Goal: Navigation & Orientation: Find specific page/section

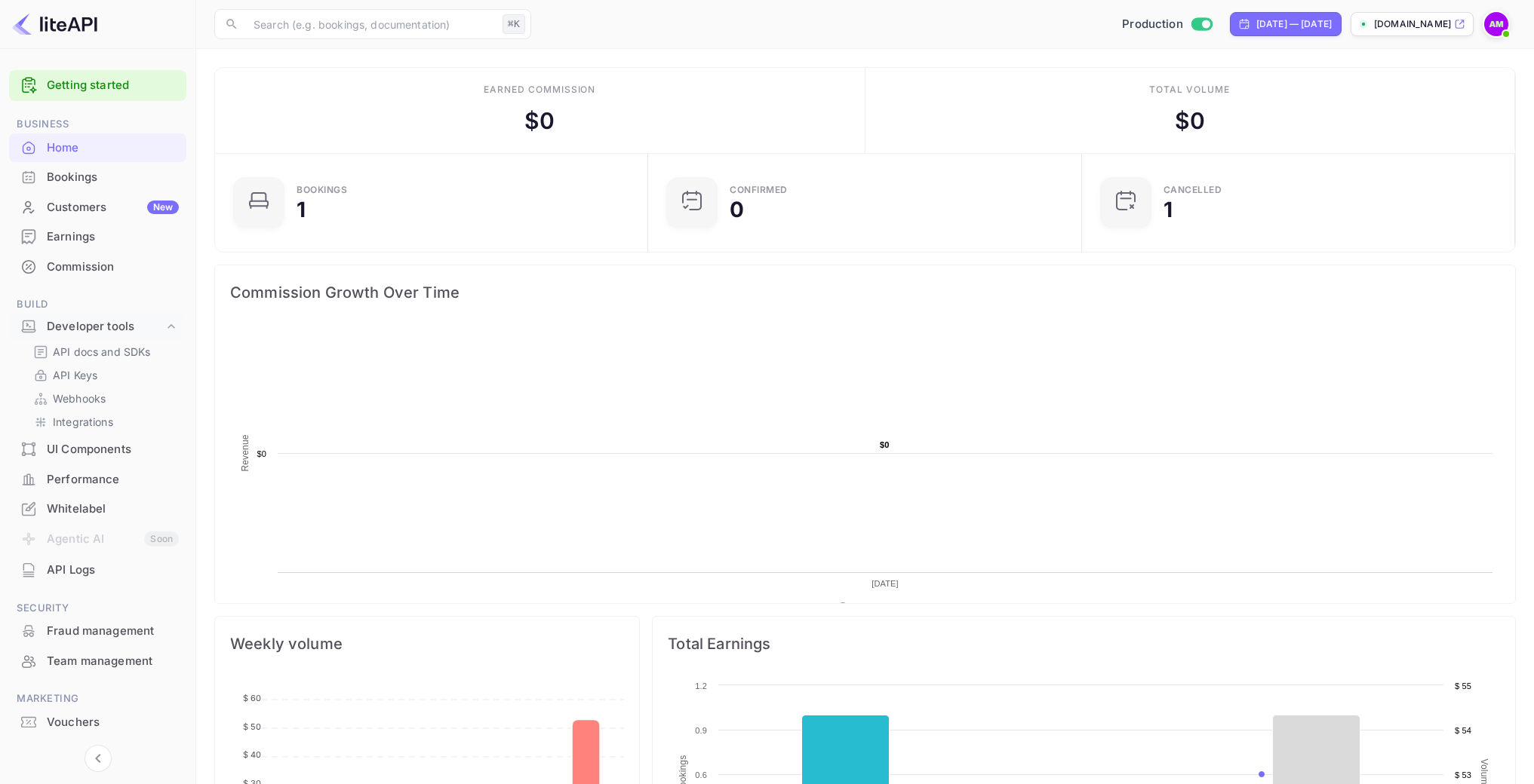
scroll to position [234, 413]
click at [63, 163] on div "Bookings" at bounding box center [97, 178] width 178 height 29
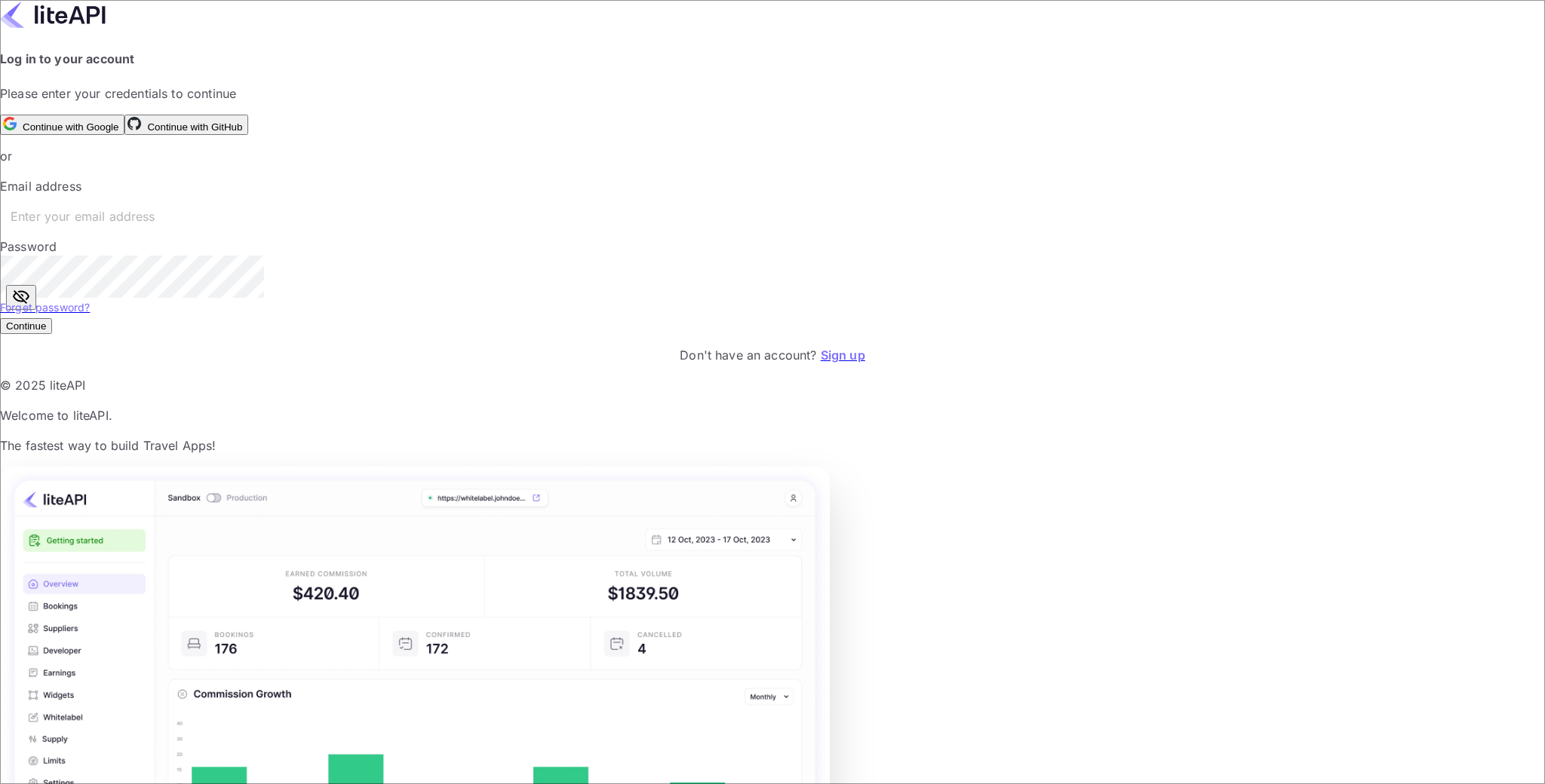
click at [422, 237] on input "text" at bounding box center [782, 216] width 1566 height 42
type input "travelsei@ajanthan.in"
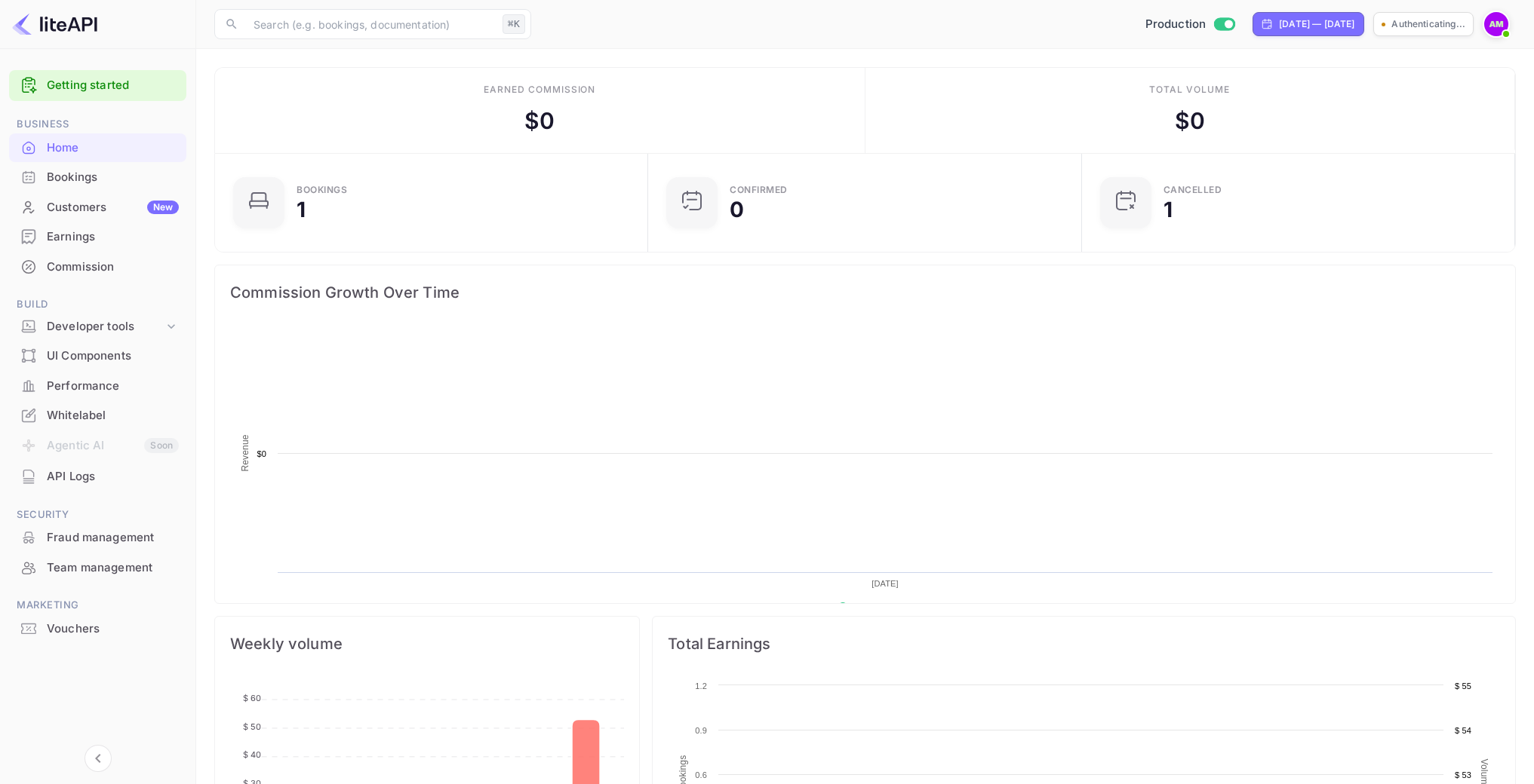
scroll to position [234, 413]
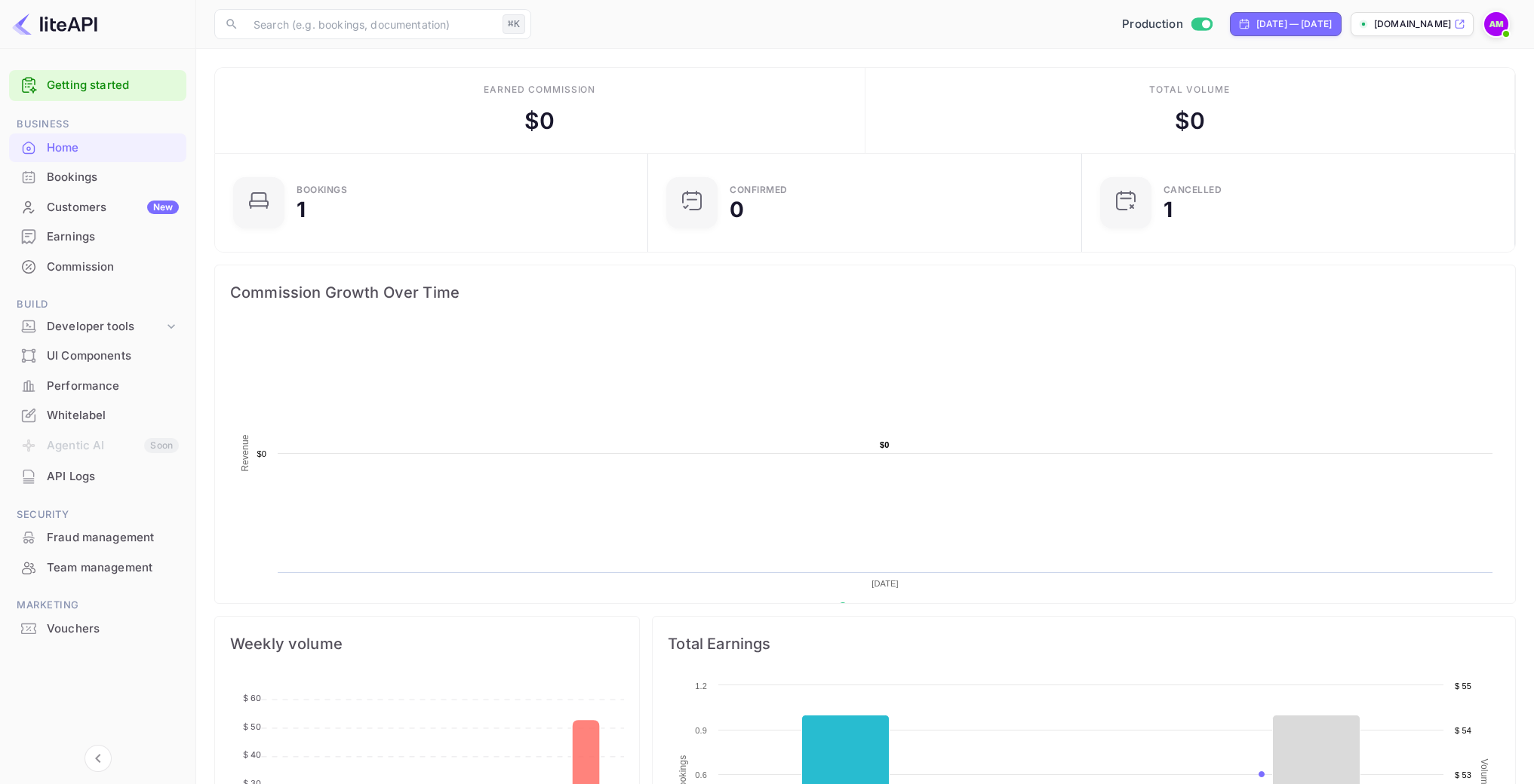
click at [111, 205] on div "Customers New" at bounding box center [113, 208] width 132 height 17
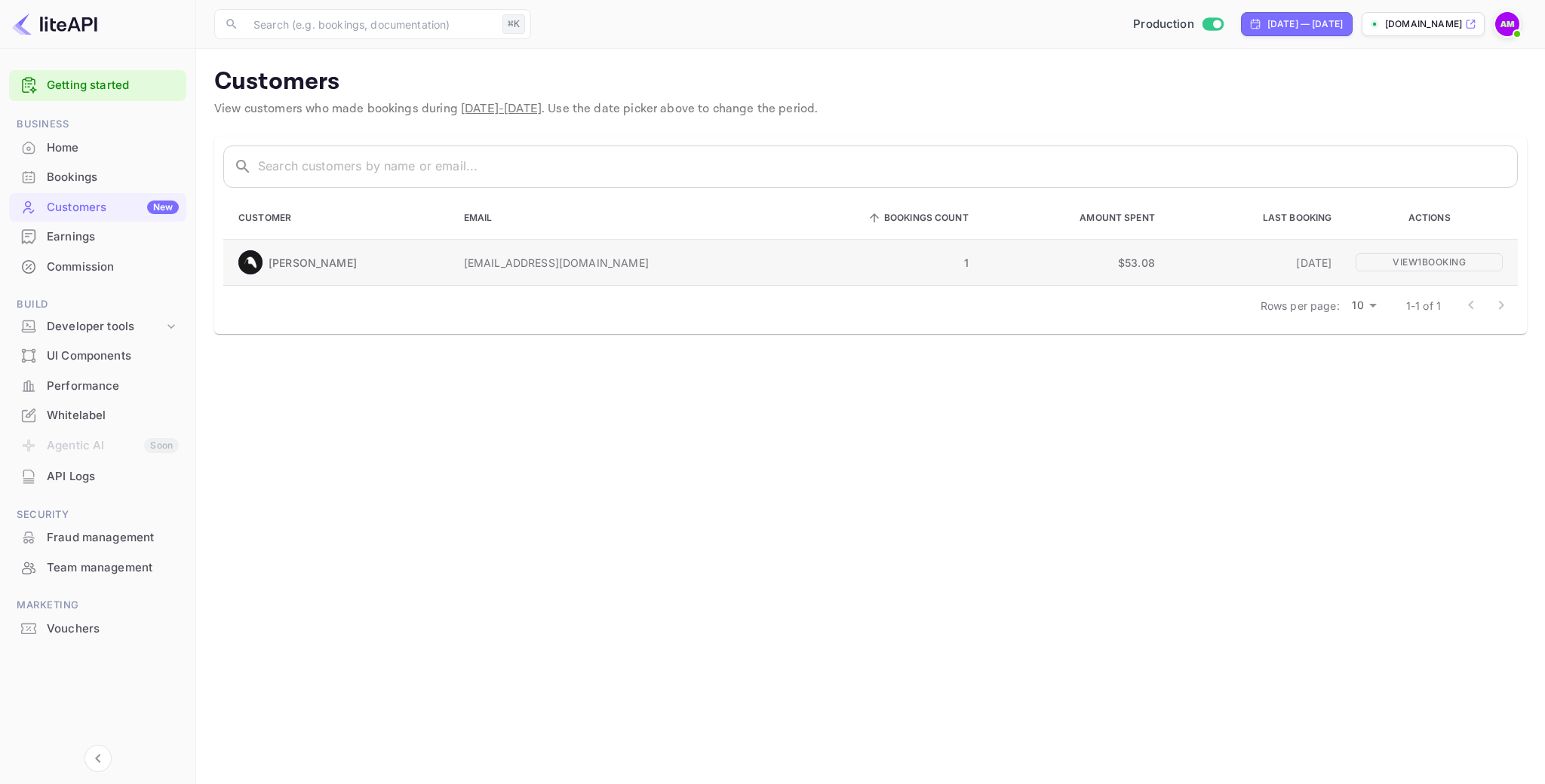
click at [797, 259] on p "1" at bounding box center [880, 262] width 177 height 16
click at [316, 265] on p "[PERSON_NAME]" at bounding box center [313, 262] width 88 height 16
click at [1488, 271] on td "View 1 booking" at bounding box center [1430, 262] width 174 height 46
click at [1483, 262] on p "View 1 booking" at bounding box center [1429, 262] width 147 height 18
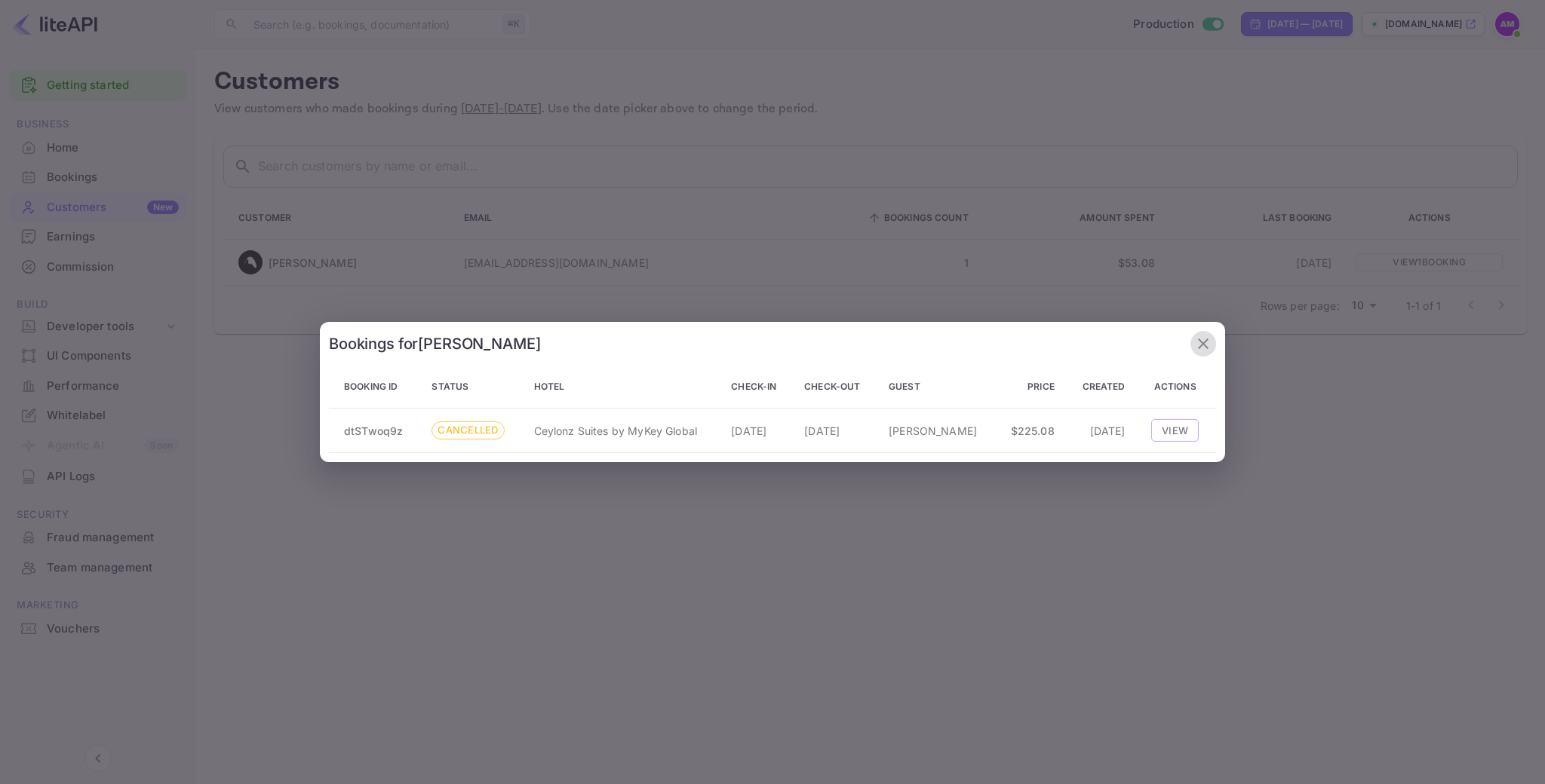
click at [1198, 351] on icon "button" at bounding box center [1203, 343] width 18 height 18
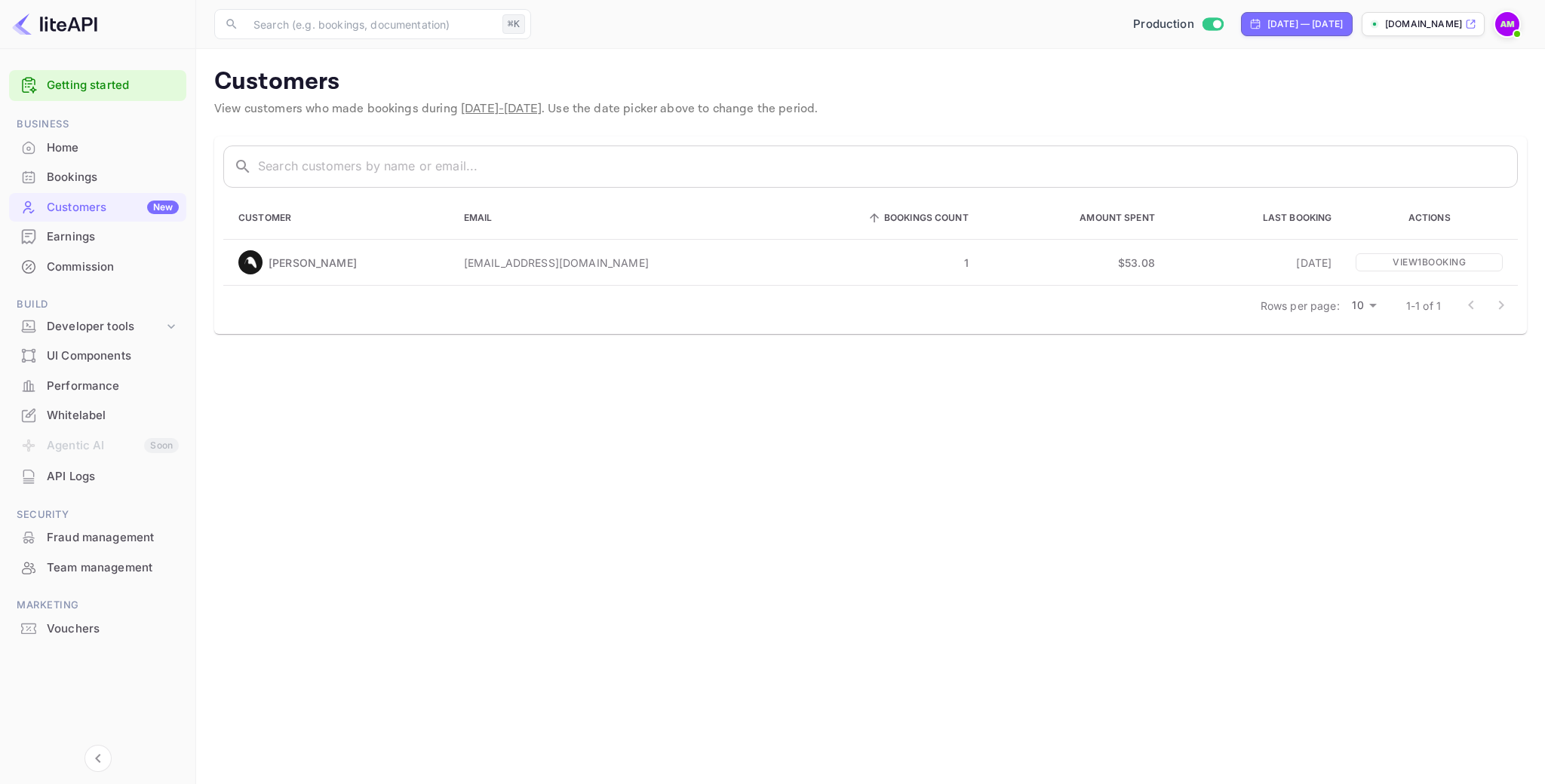
click at [107, 242] on div "Earnings" at bounding box center [113, 237] width 132 height 17
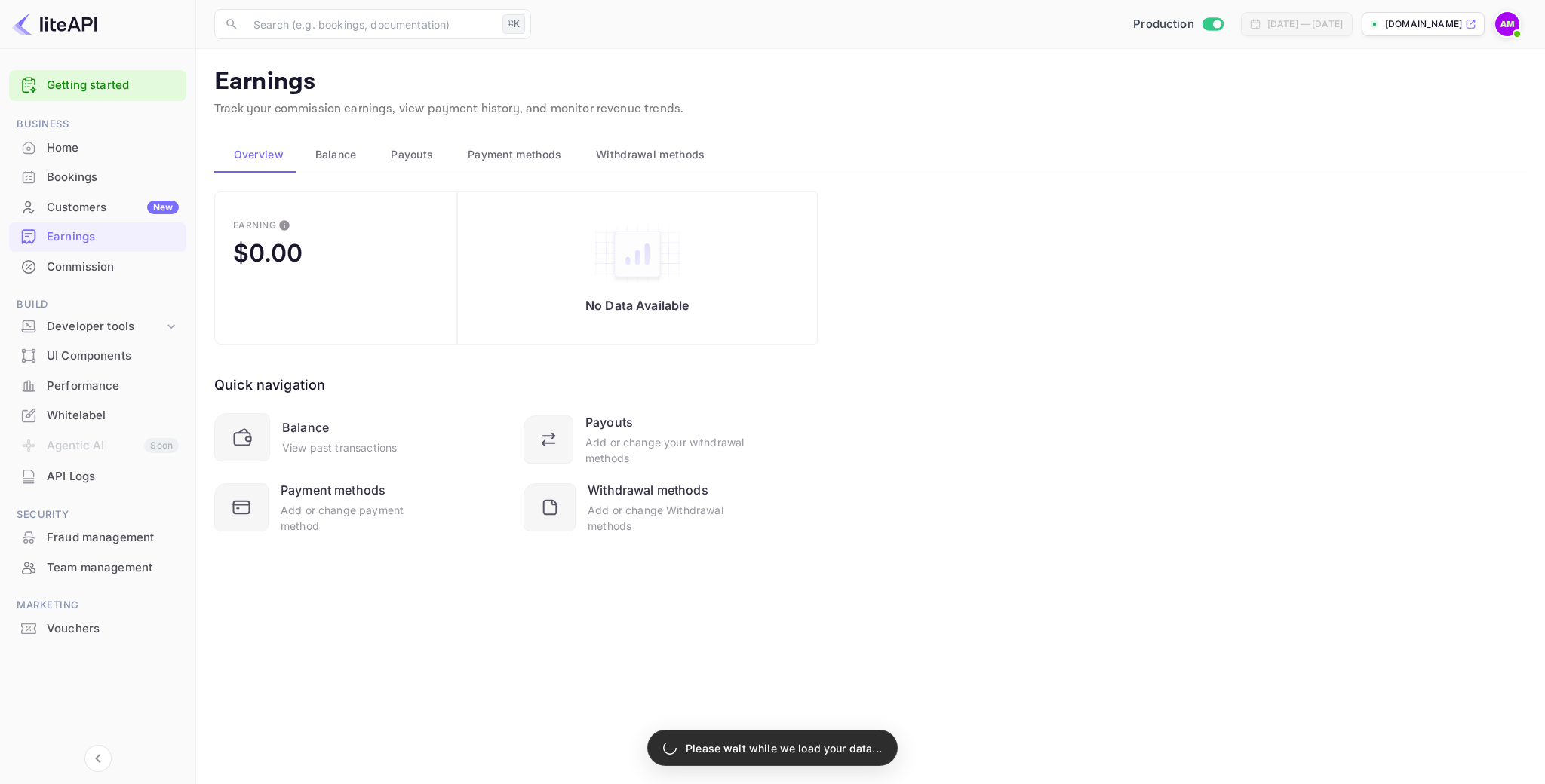
click at [101, 262] on div "Commission" at bounding box center [113, 268] width 132 height 17
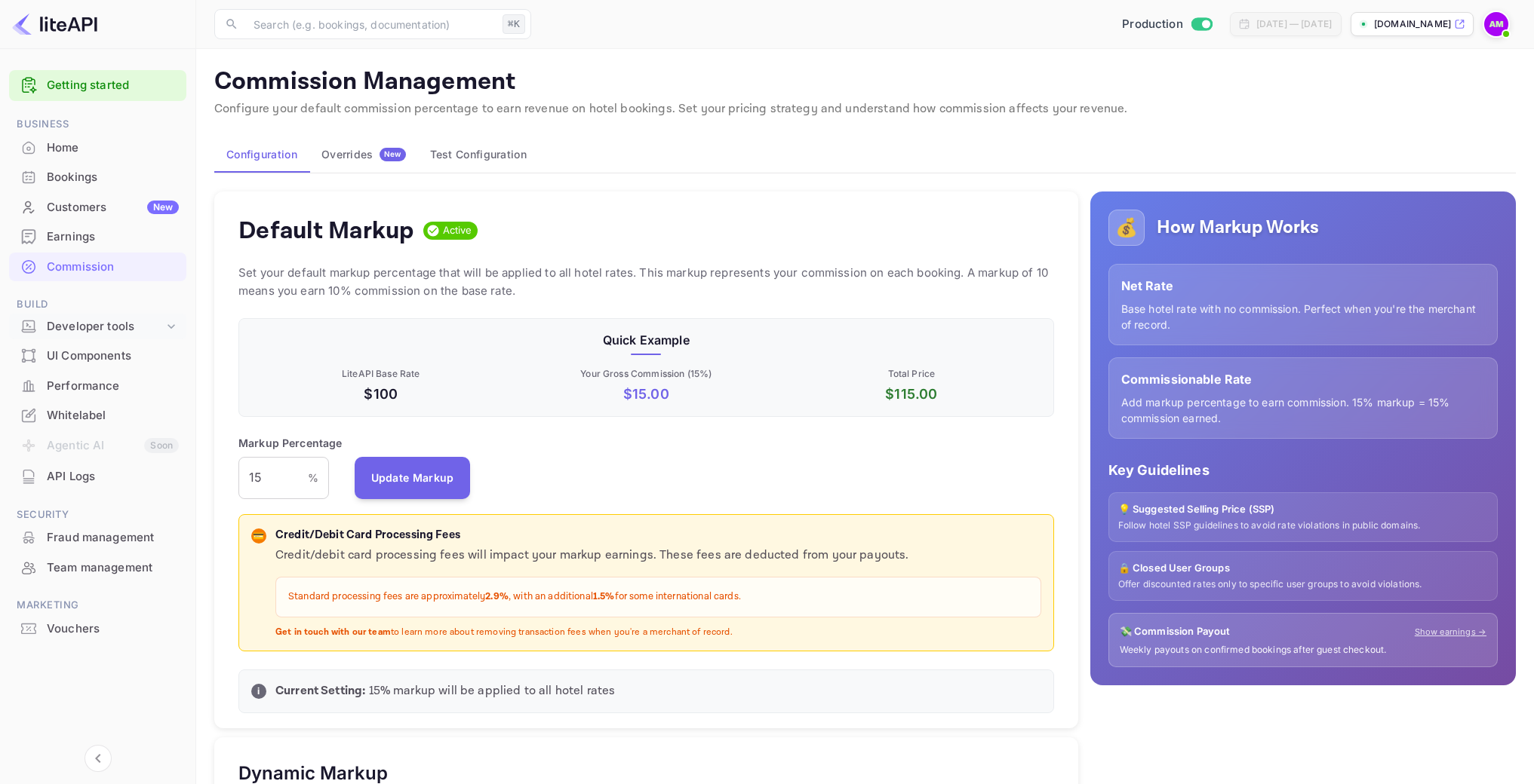
scroll to position [256, 804]
click at [91, 326] on div "Developer tools" at bounding box center [105, 327] width 117 height 17
click at [67, 441] on div "UI Components" at bounding box center [113, 450] width 132 height 17
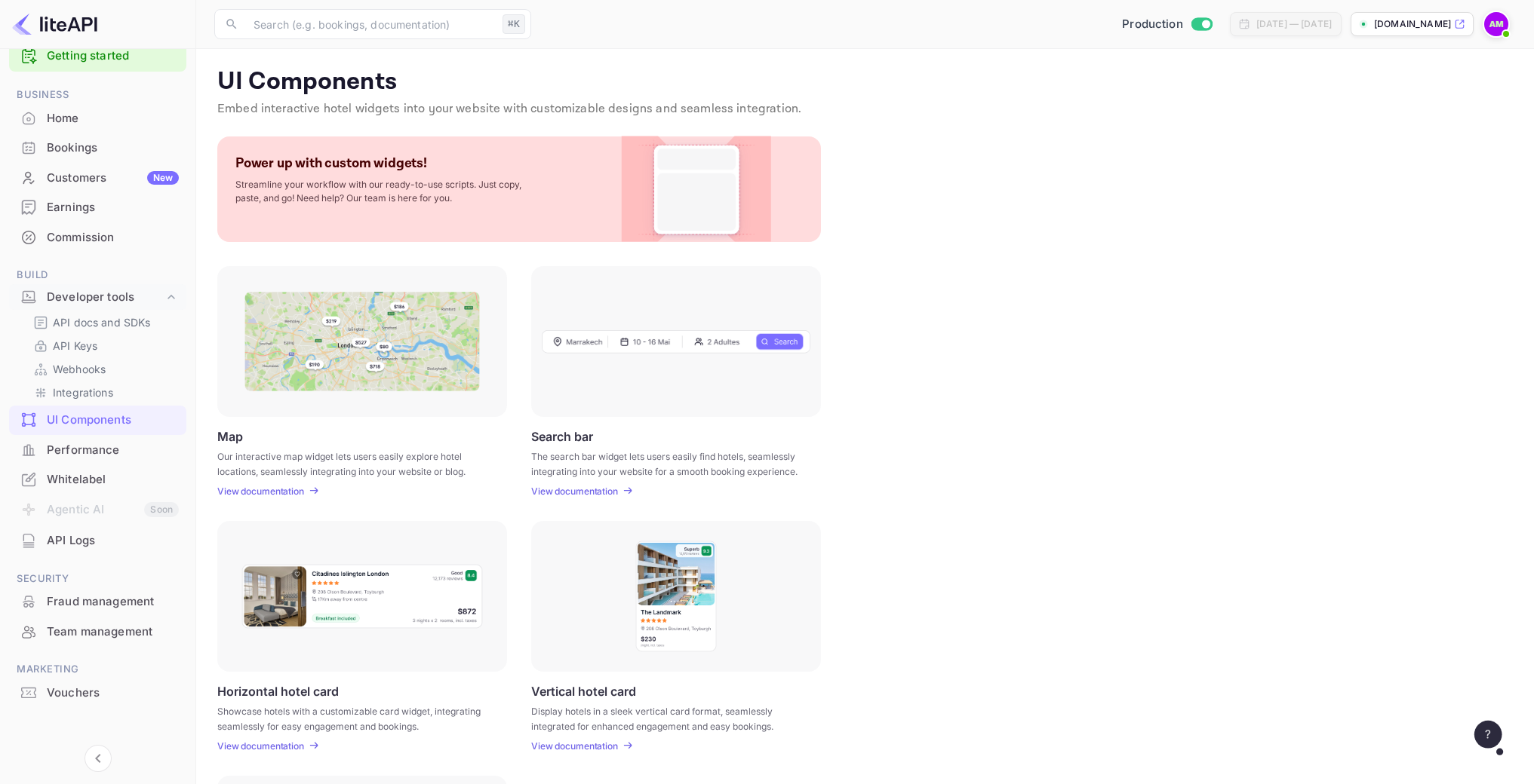
scroll to position [36, 0]
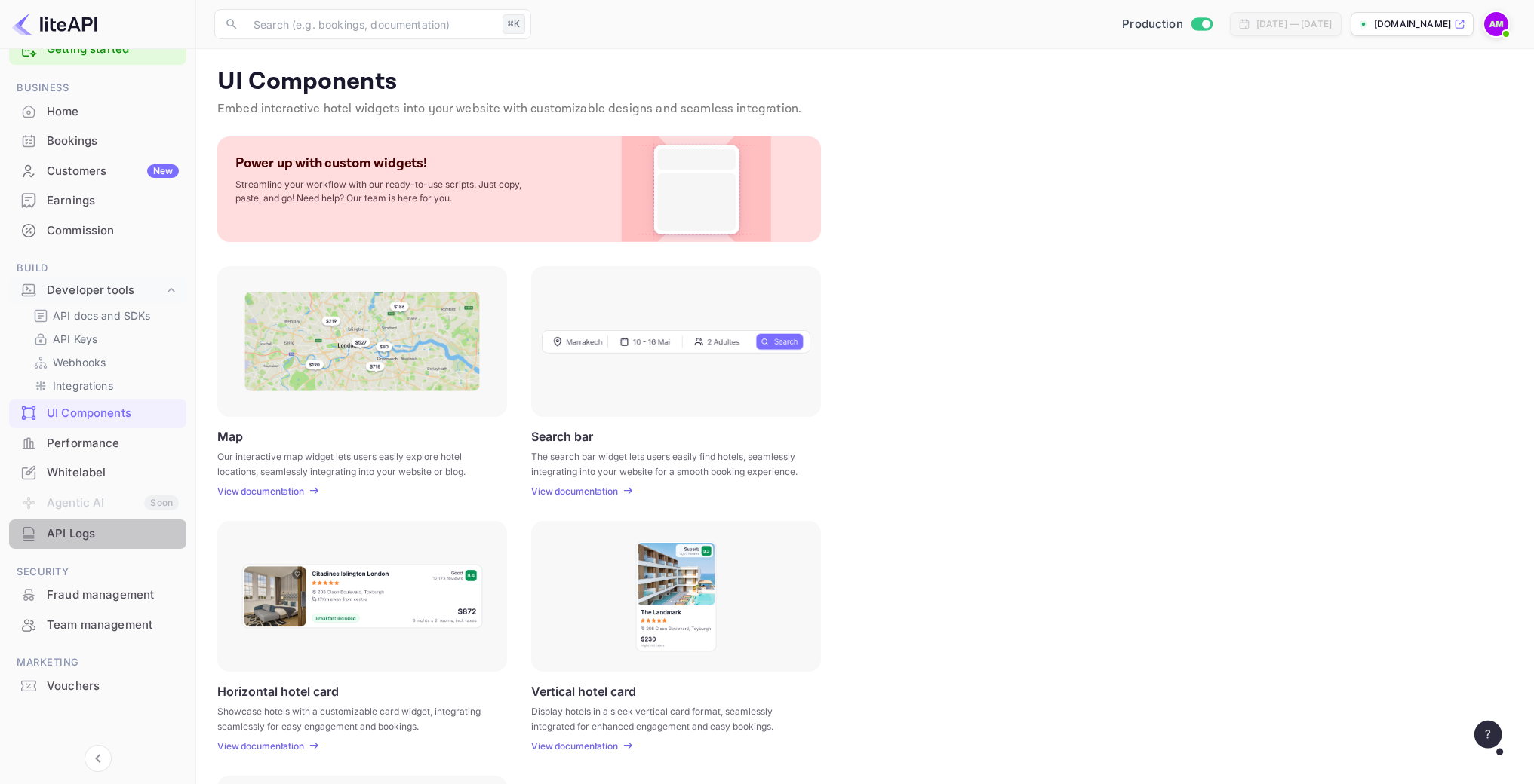
click at [108, 535] on div "API Logs" at bounding box center [113, 535] width 132 height 17
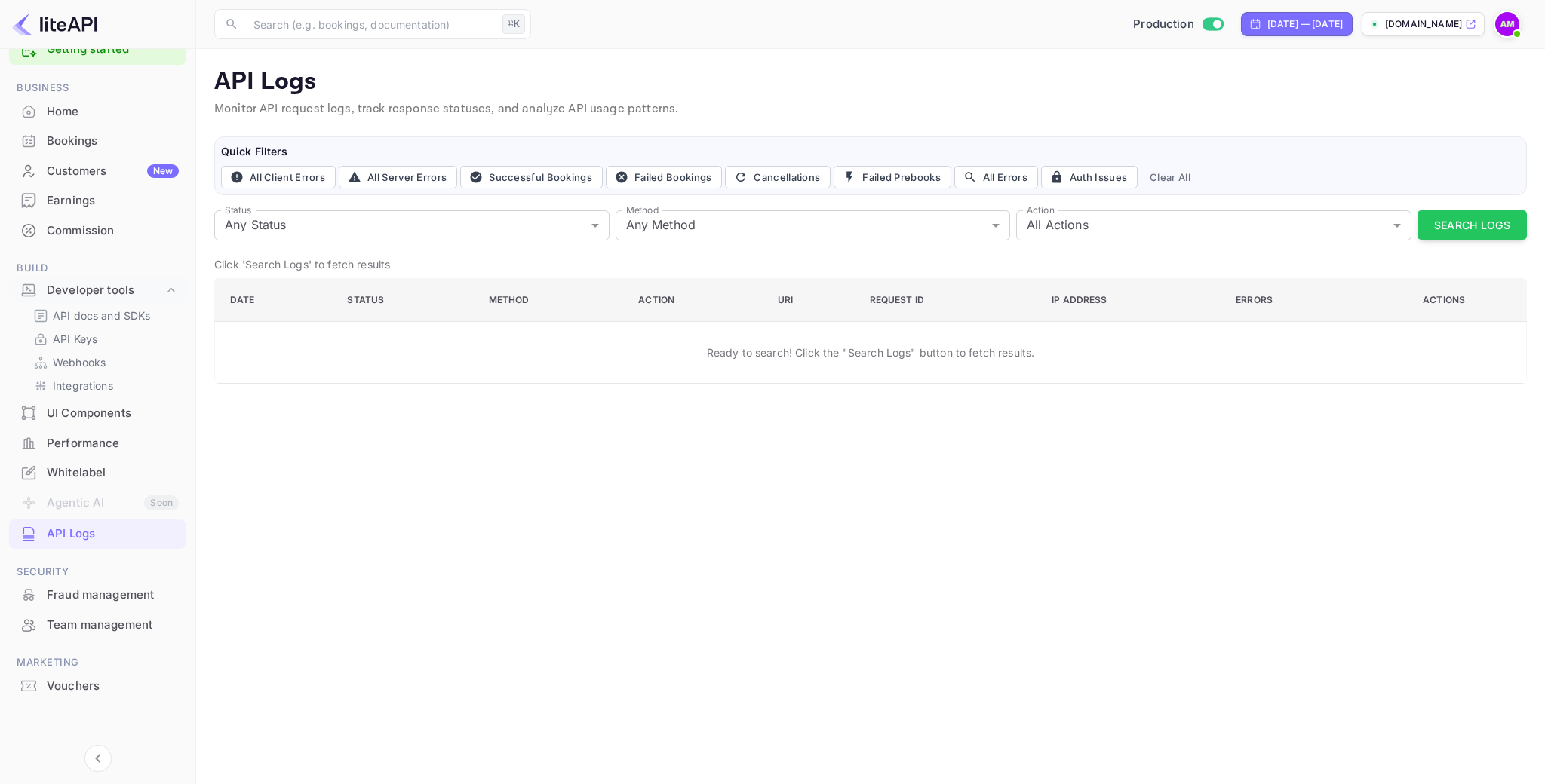
click at [115, 476] on div "Whitelabel" at bounding box center [113, 473] width 132 height 17
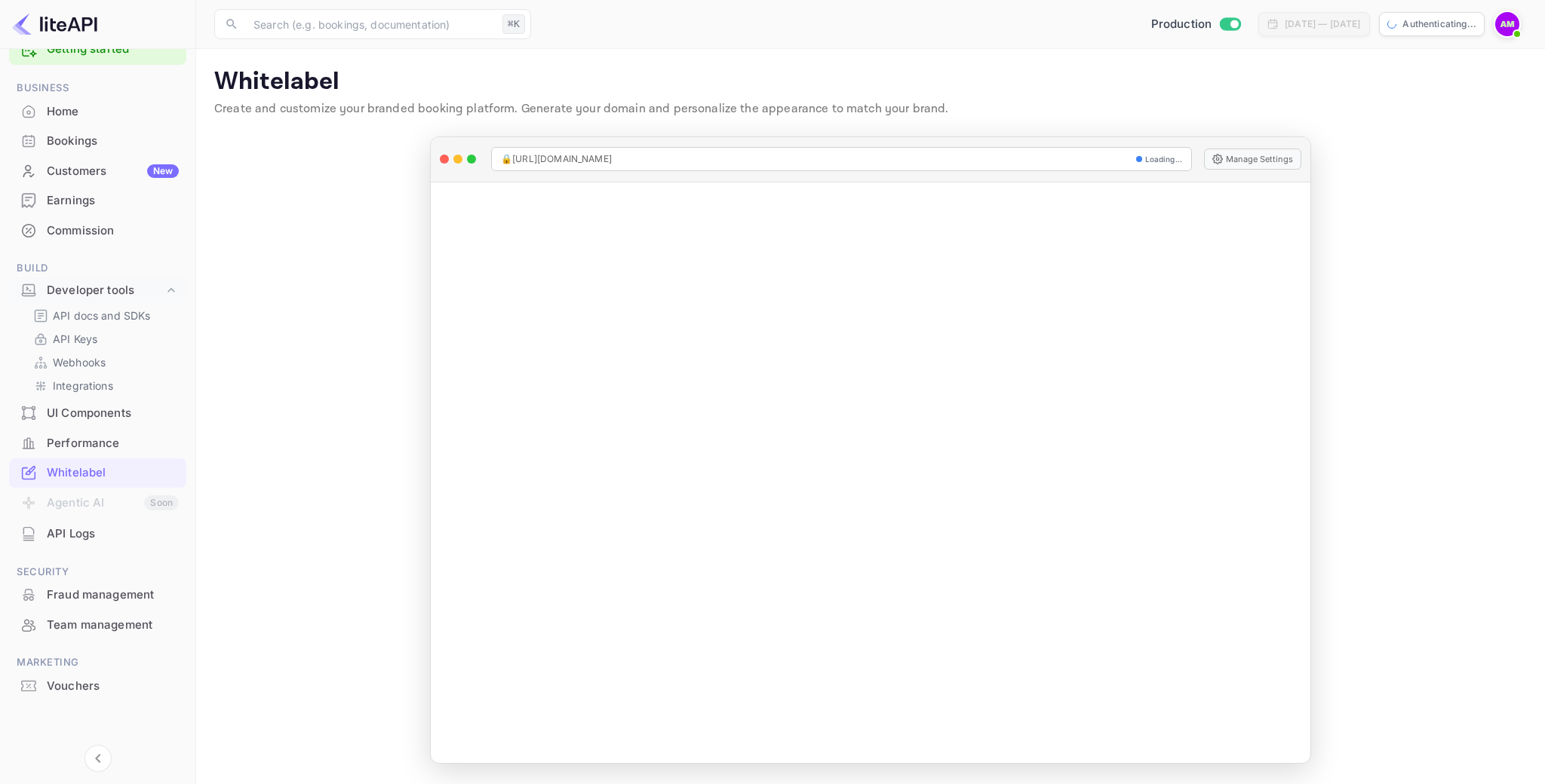
click at [109, 195] on div "Earnings" at bounding box center [113, 201] width 132 height 17
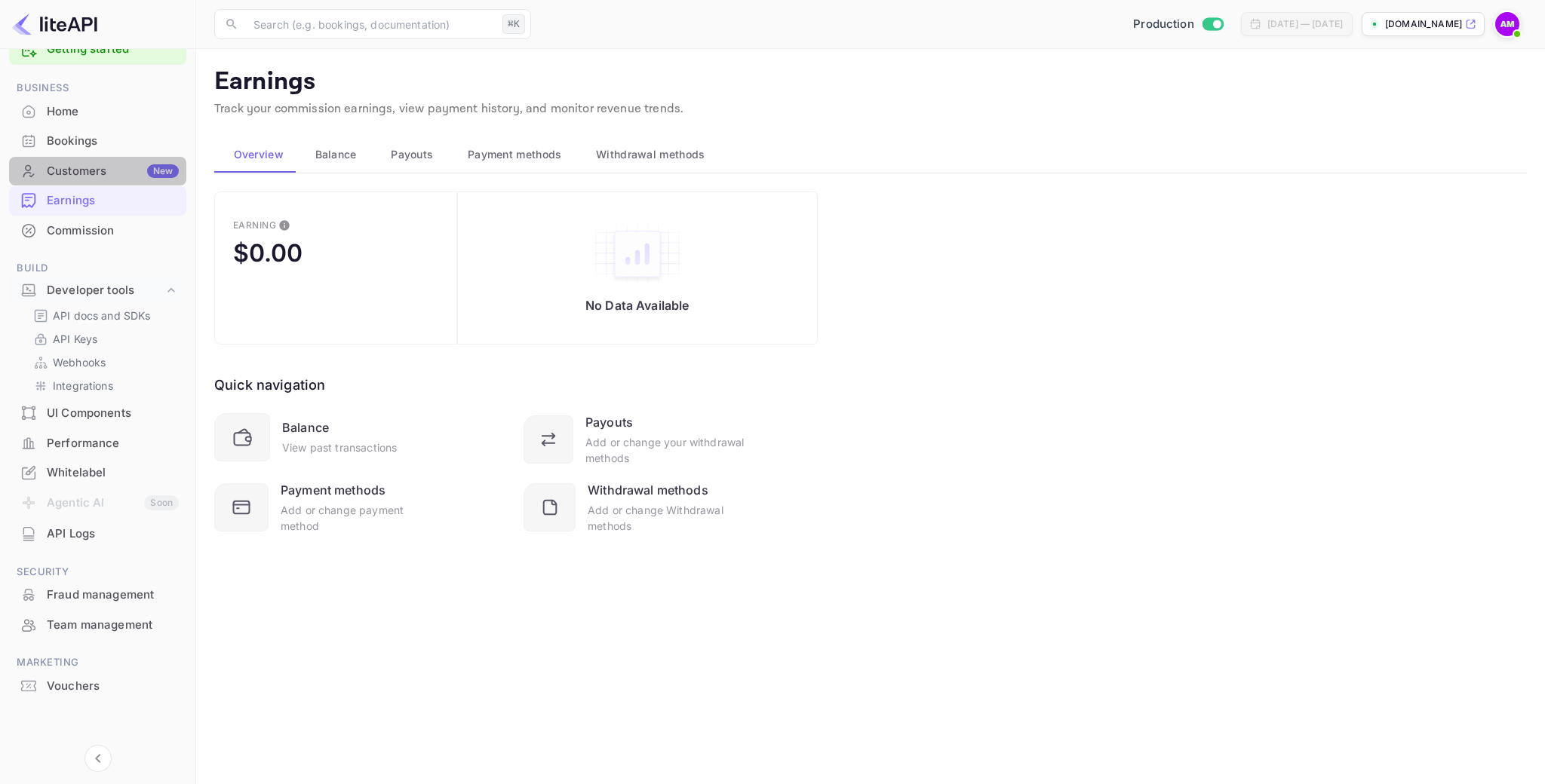
click at [107, 178] on div "Customers New" at bounding box center [113, 172] width 132 height 17
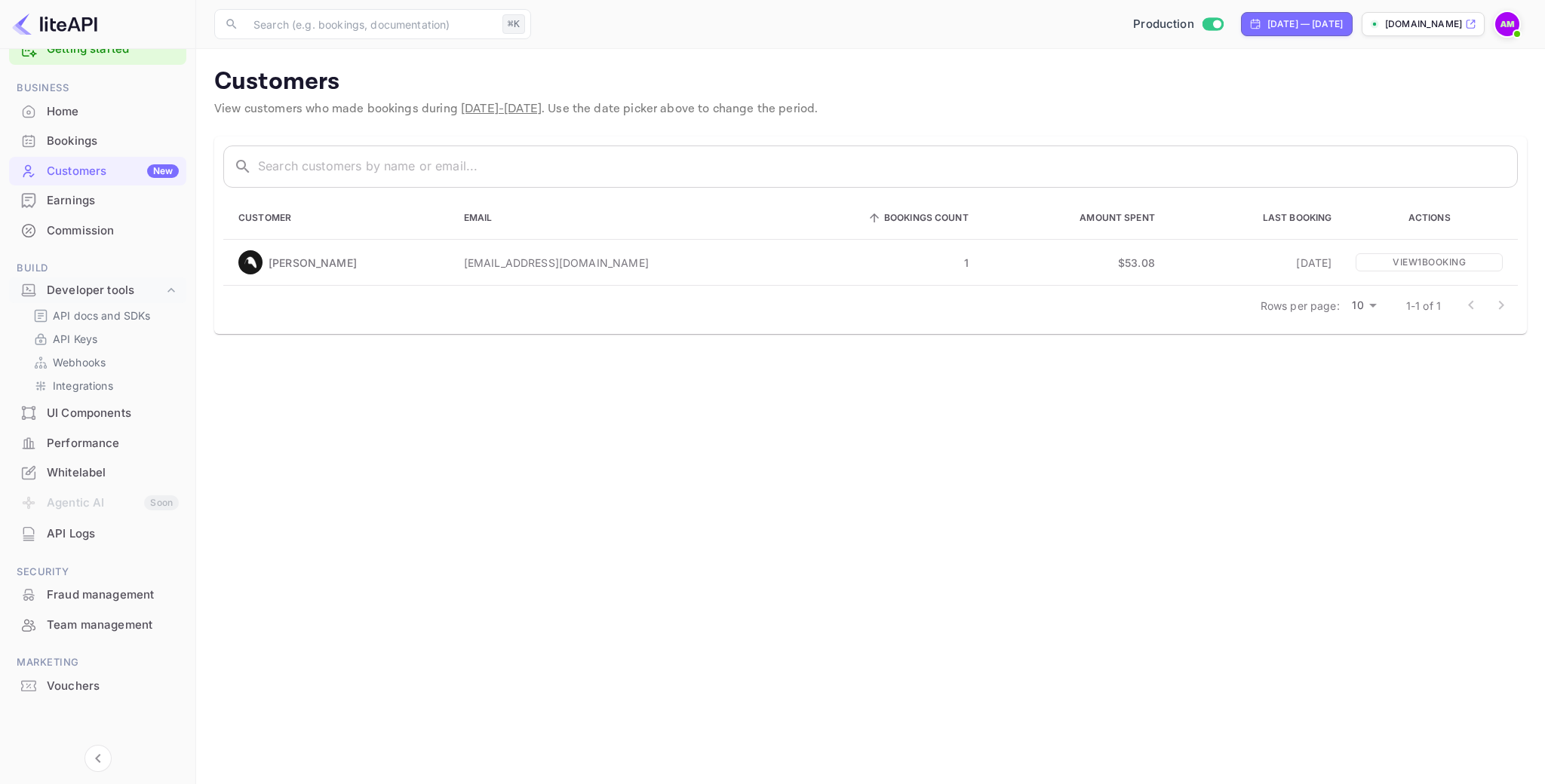
click at [101, 102] on div "Home" at bounding box center [97, 112] width 178 height 29
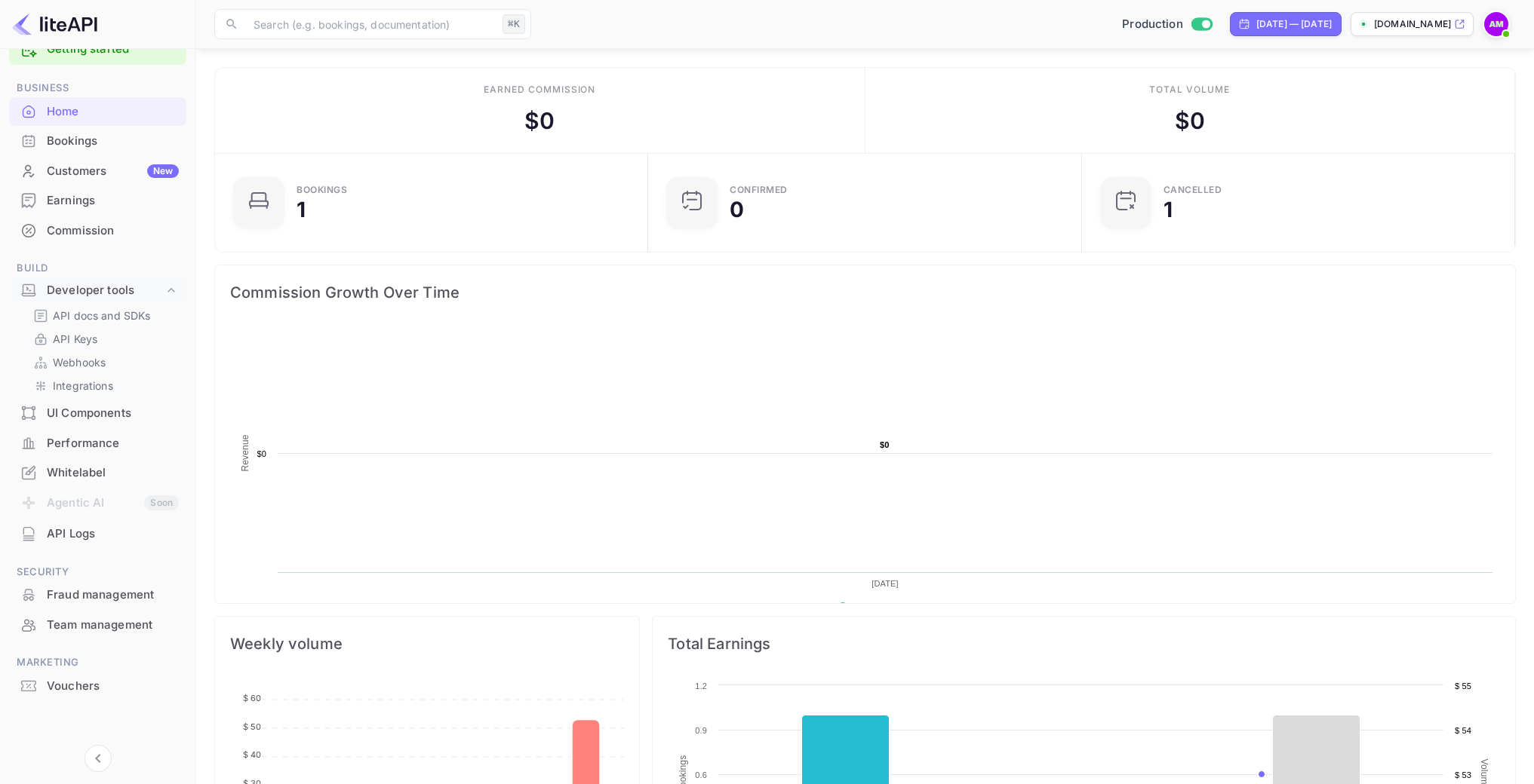
scroll to position [368, 0]
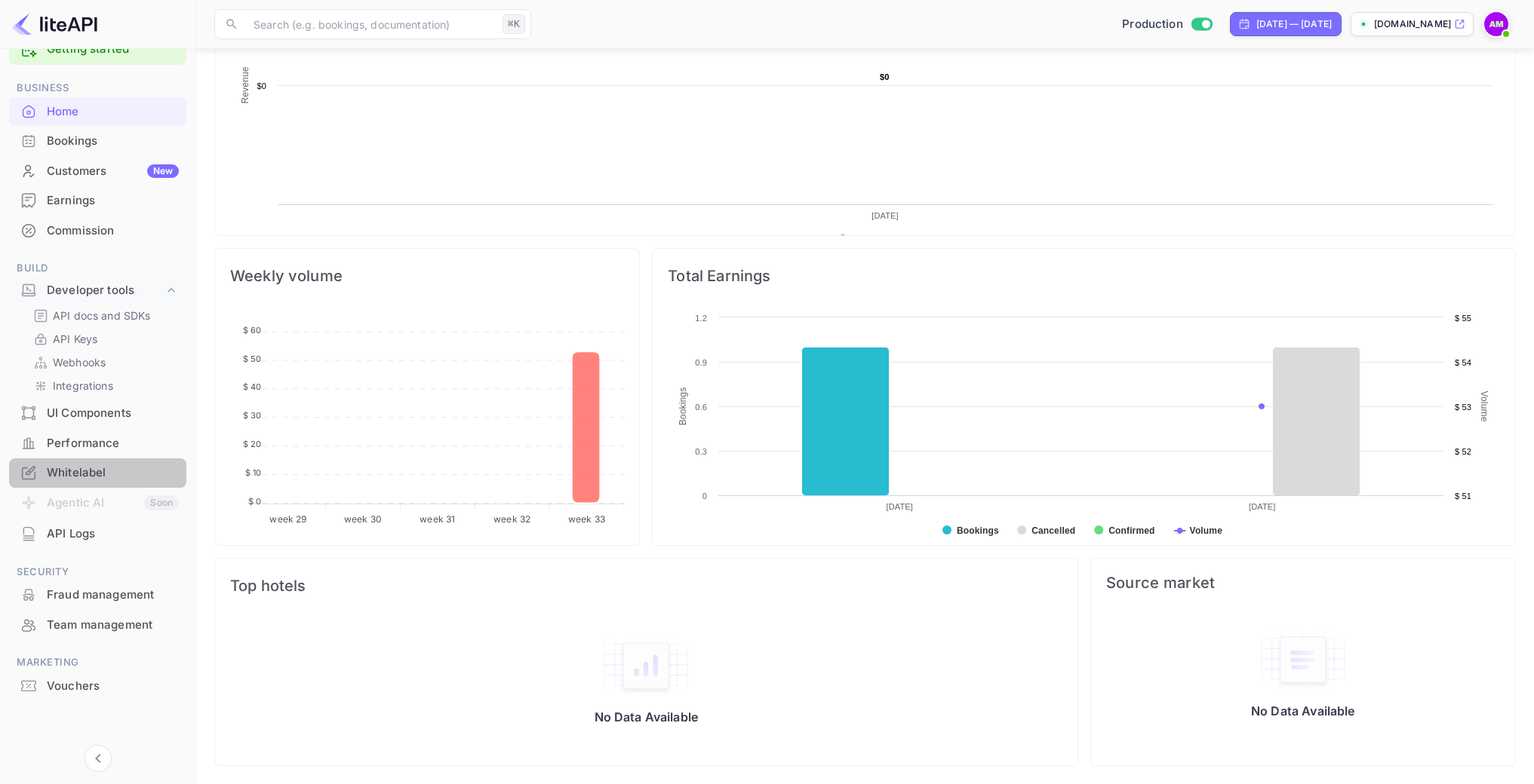
click at [82, 470] on div "Whitelabel" at bounding box center [113, 473] width 132 height 17
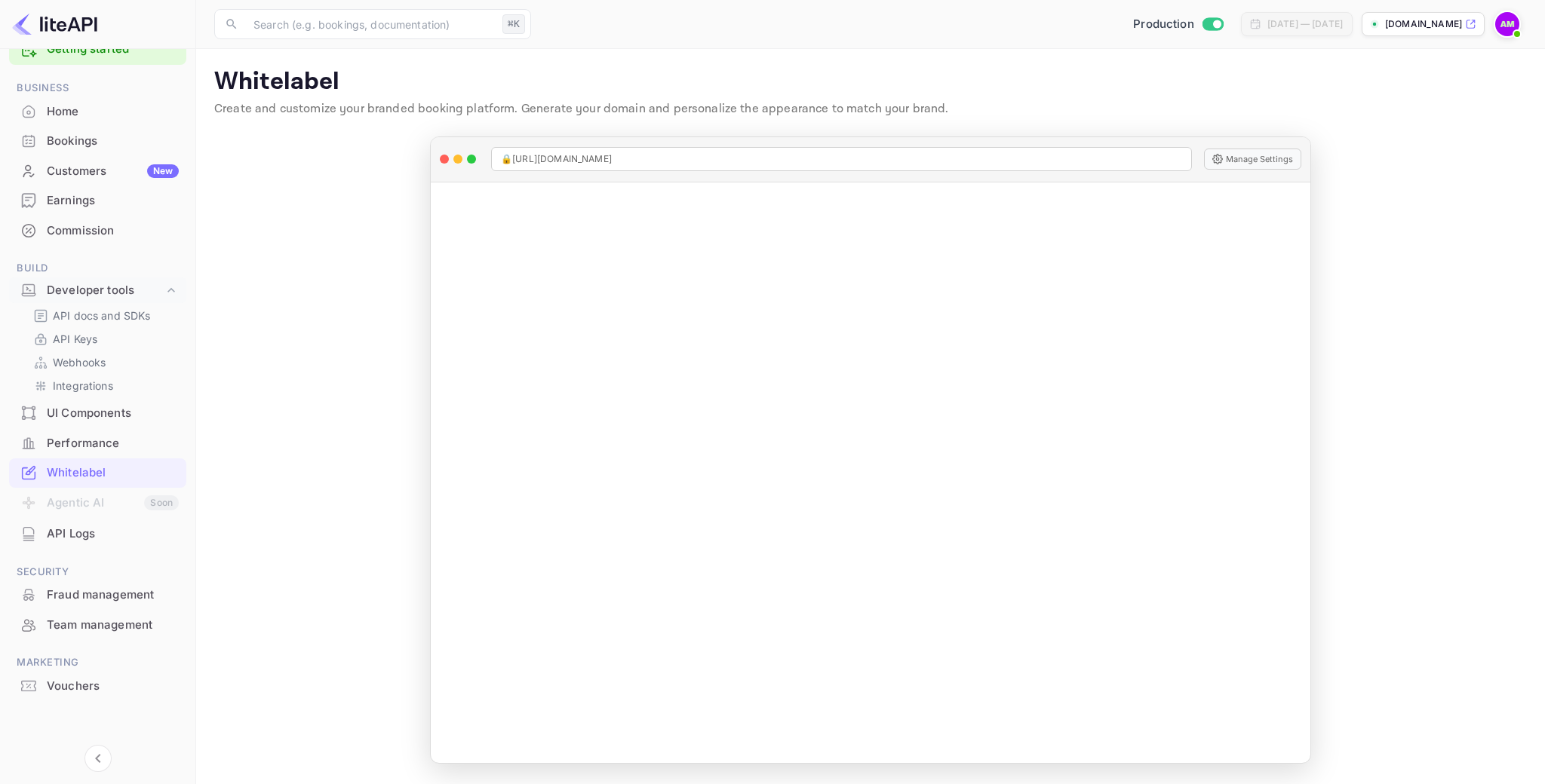
click at [317, 450] on main "Whitelabel Create and customize your branded booking platform. Generate your do…" at bounding box center [870, 417] width 1348 height 735
click at [309, 373] on main "Whitelabel Create and customize your branded booking platform. Generate your do…" at bounding box center [870, 417] width 1348 height 735
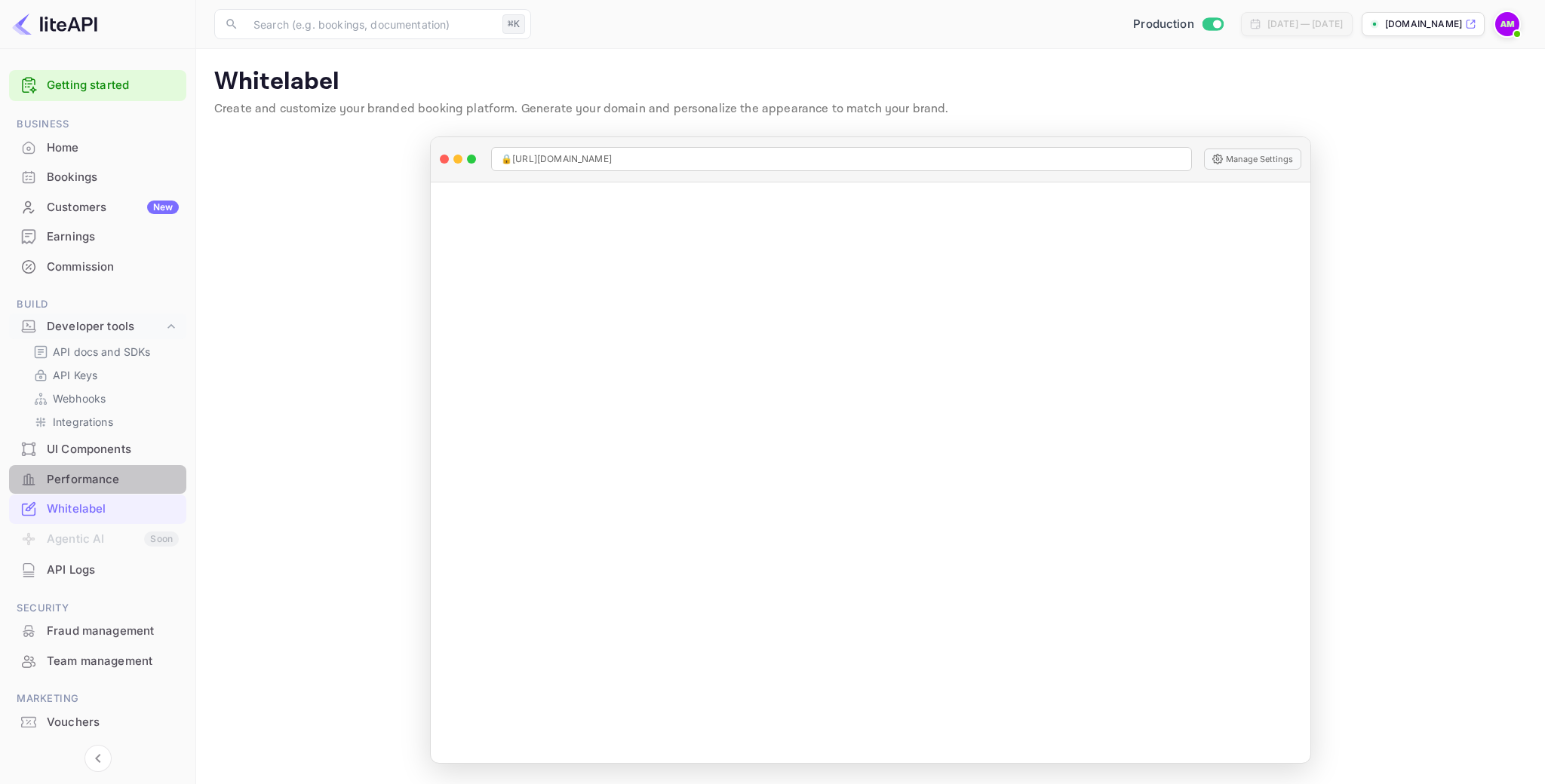
click at [107, 471] on div "Performance" at bounding box center [113, 480] width 132 height 17
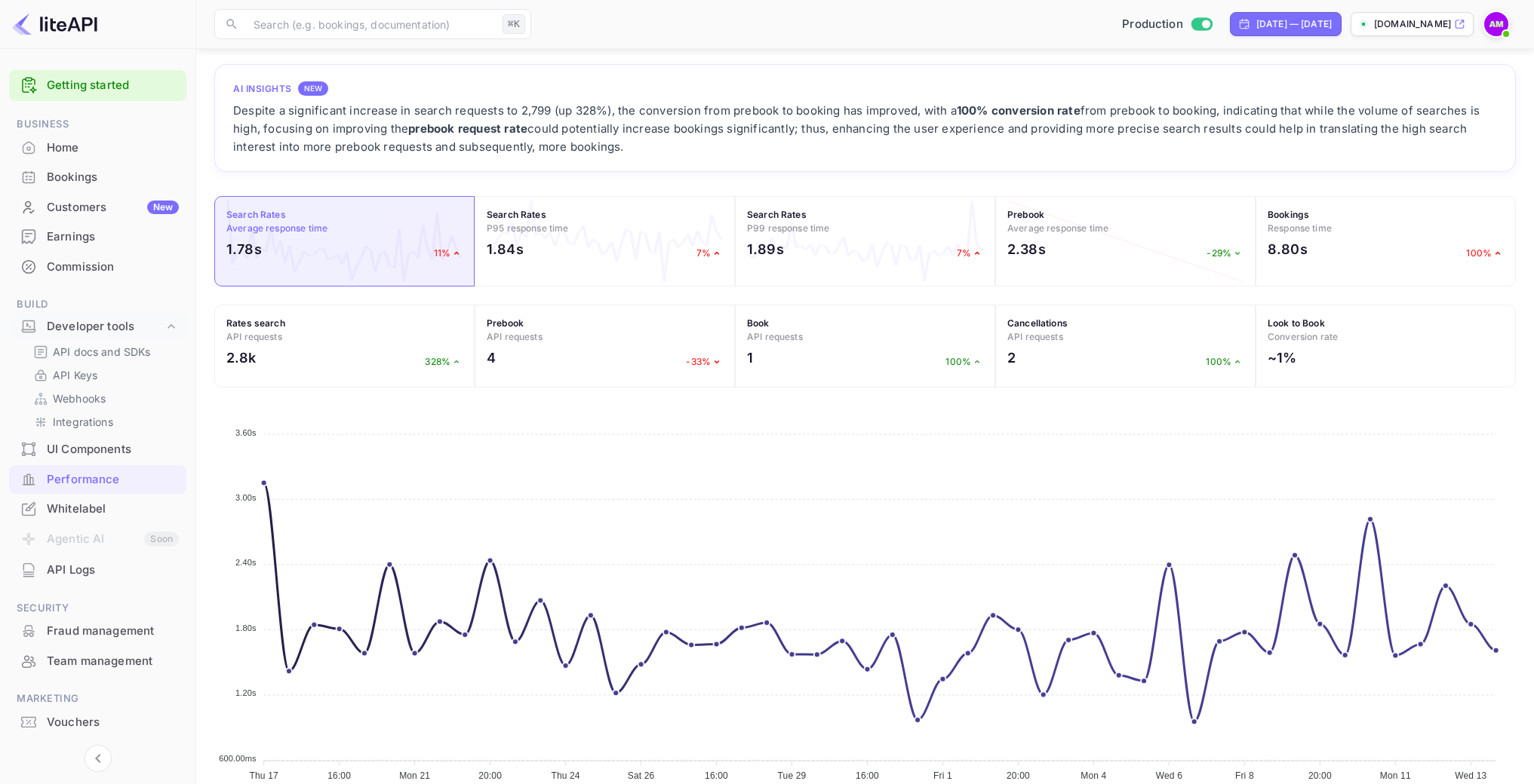
scroll to position [87, 0]
